Goal: Task Accomplishment & Management: Use online tool/utility

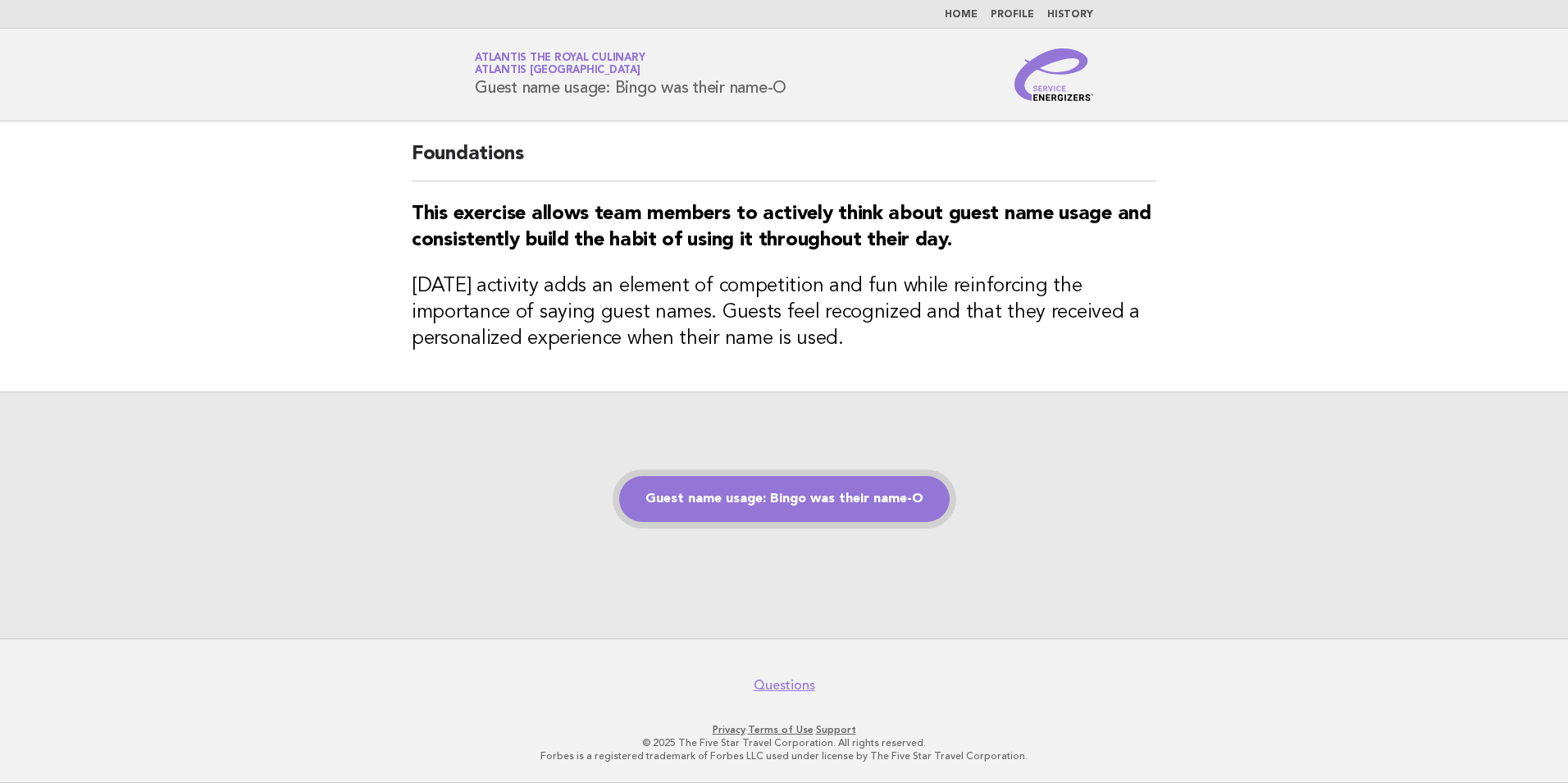
click at [752, 517] on link "Guest name usage: Bingo was their name-O" at bounding box center [784, 499] width 330 height 46
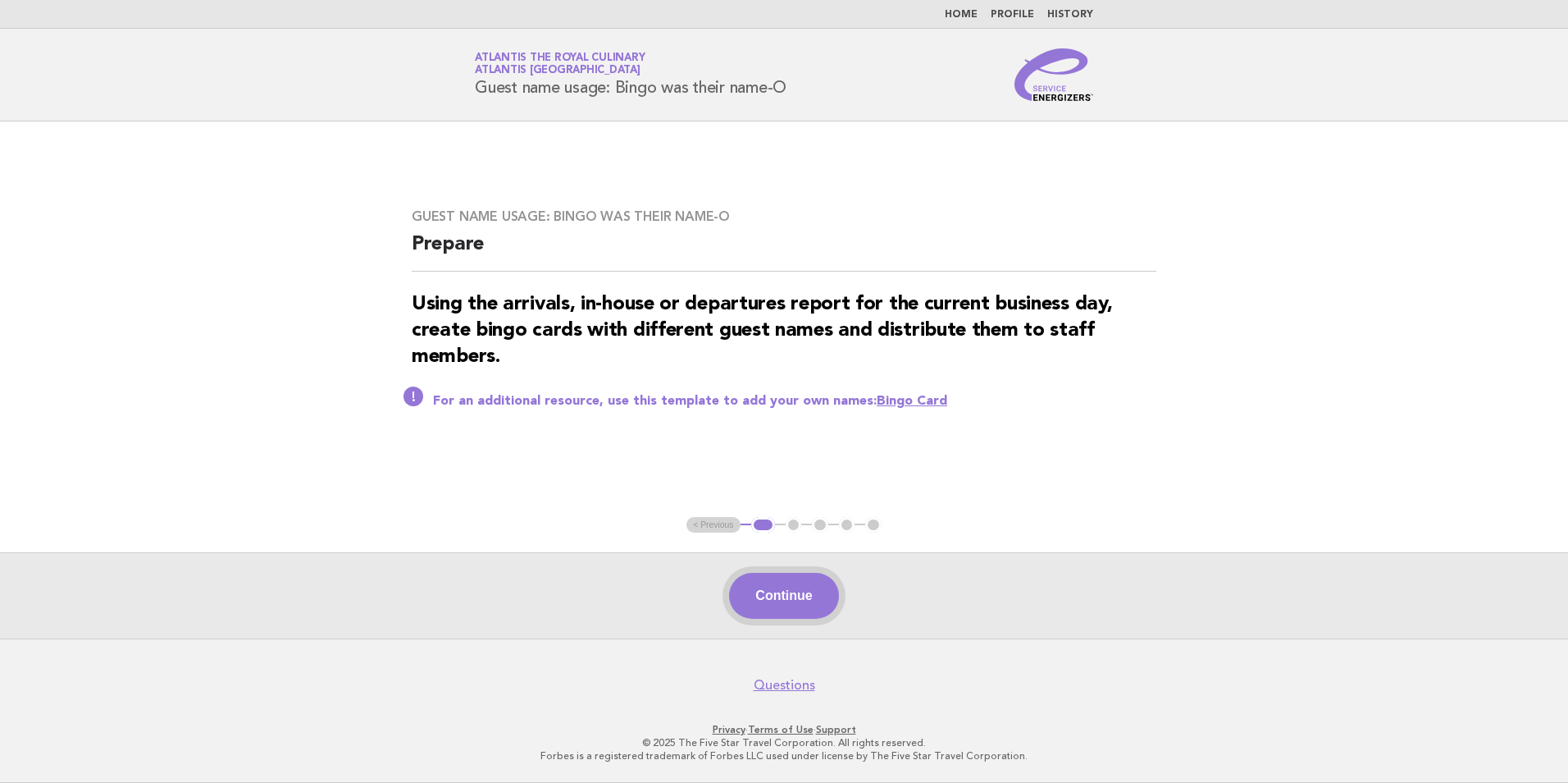
click at [761, 590] on button "Continue" at bounding box center [784, 595] width 109 height 46
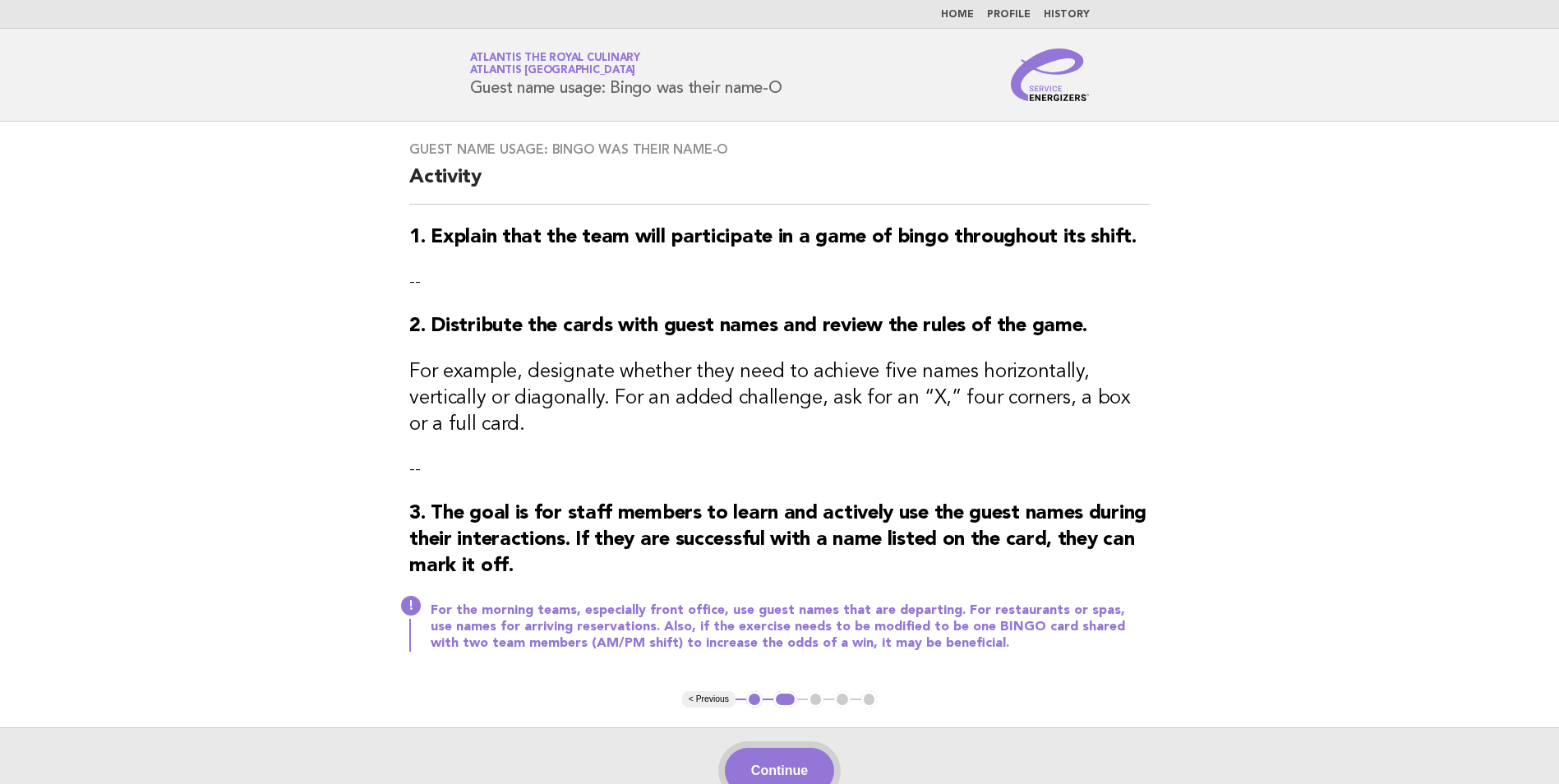
click at [799, 749] on button "Continue" at bounding box center [780, 771] width 110 height 46
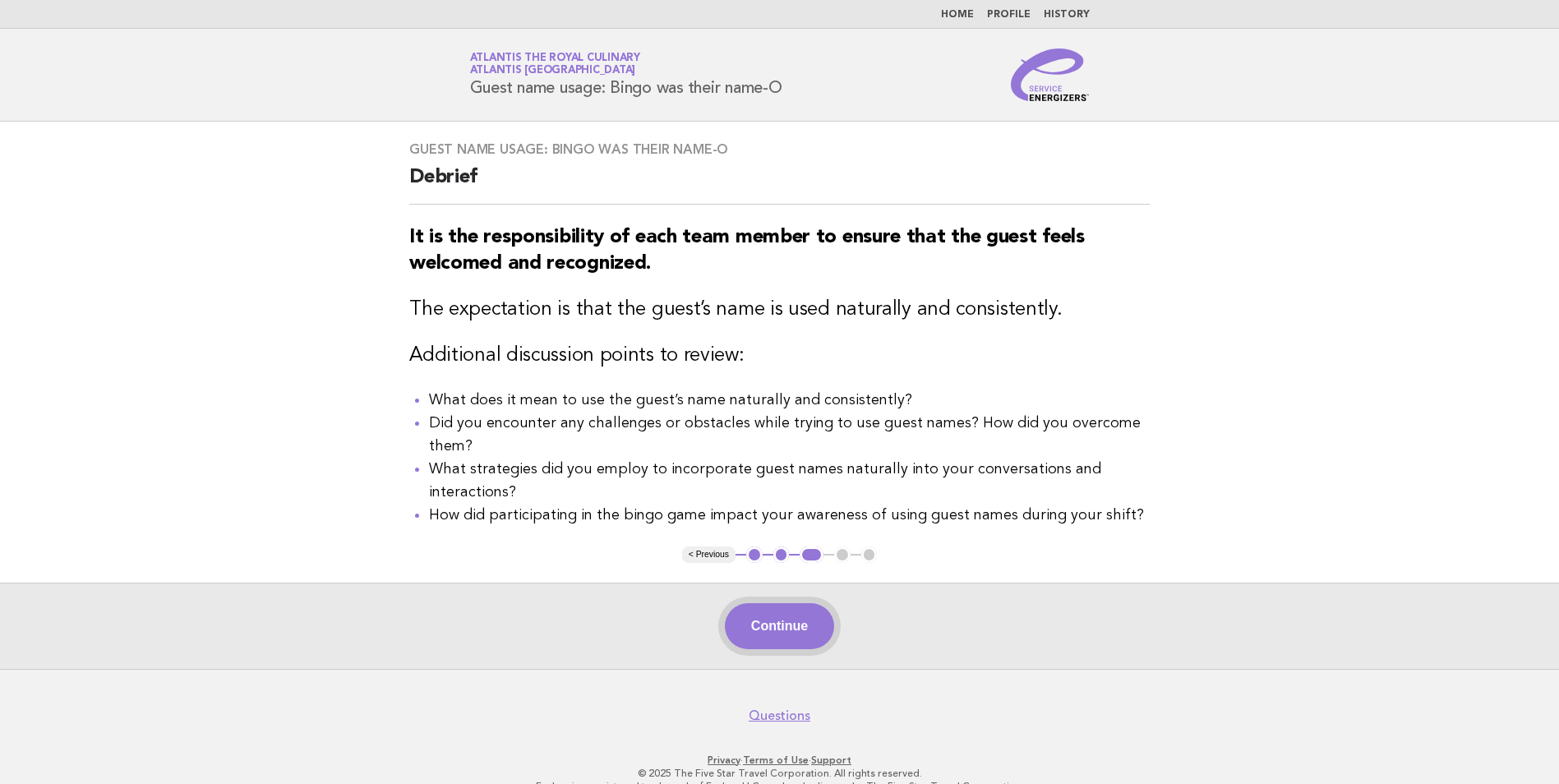
click at [802, 619] on button "Continue" at bounding box center [780, 626] width 110 height 46
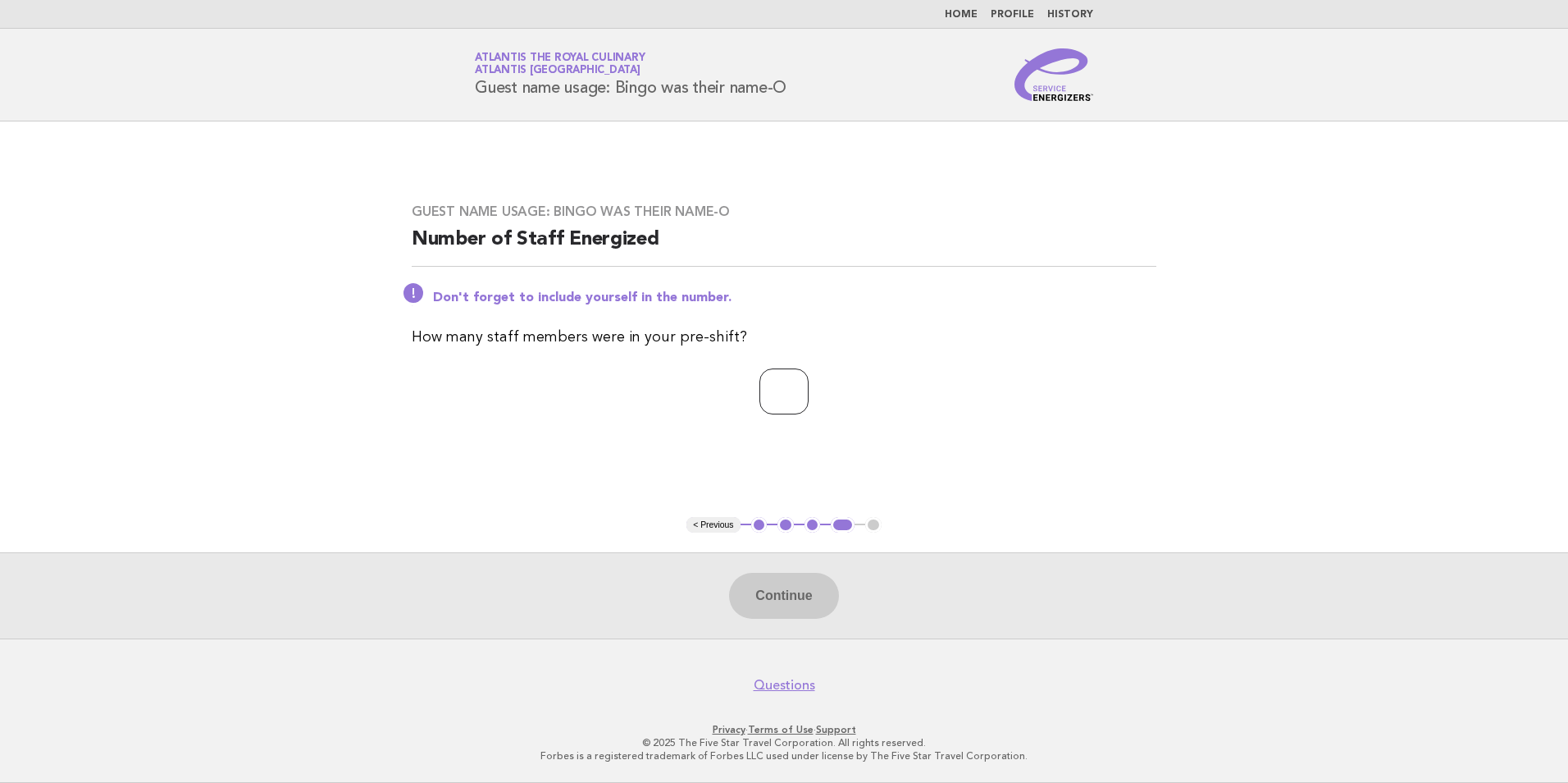
click at [783, 376] on input "number" at bounding box center [784, 392] width 50 height 46
type input "**"
click at [774, 608] on button "Continue" at bounding box center [784, 595] width 109 height 46
